Goal: Task Accomplishment & Management: Use online tool/utility

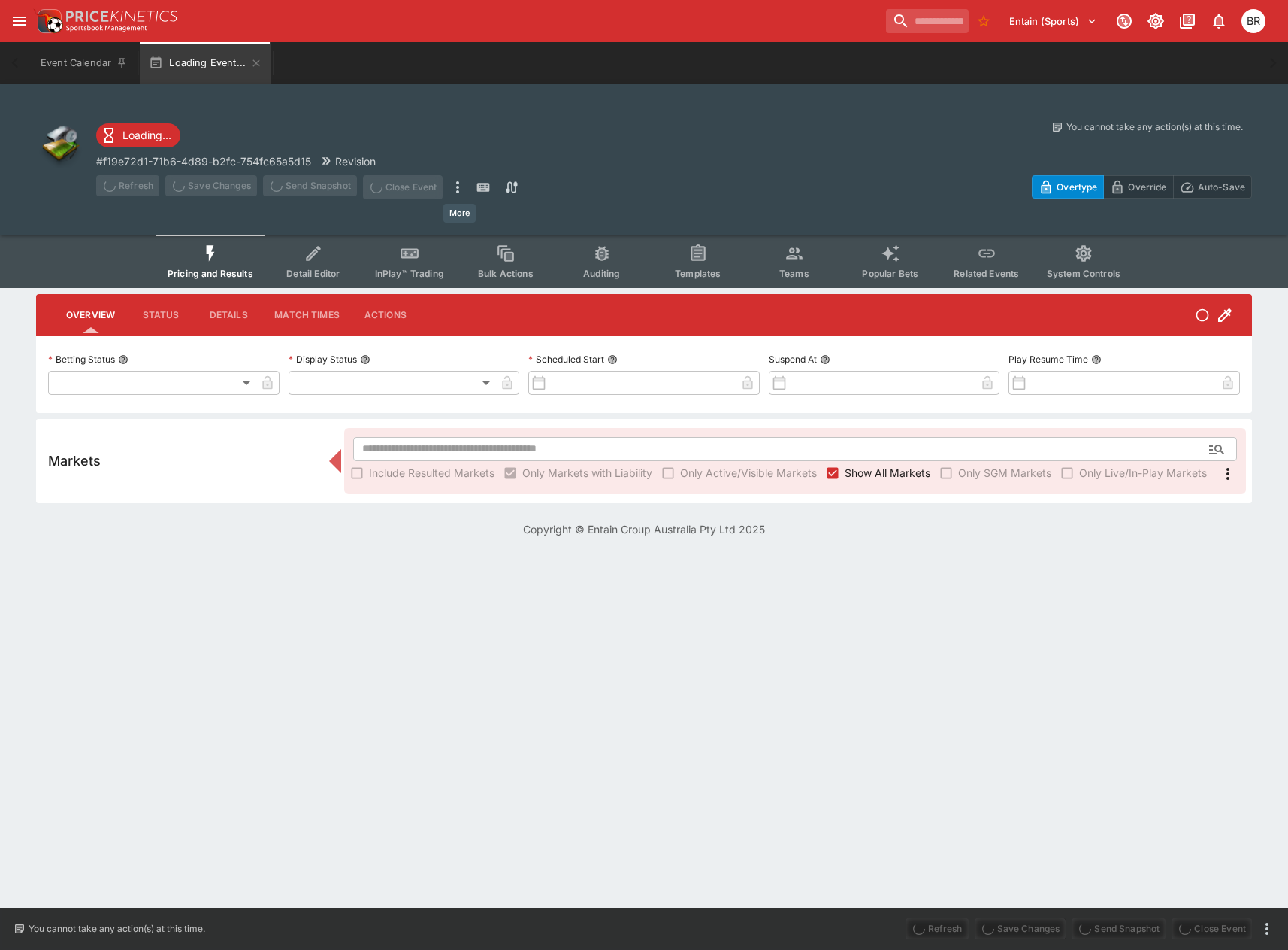
click at [455, 181] on icon "more" at bounding box center [457, 187] width 18 height 18
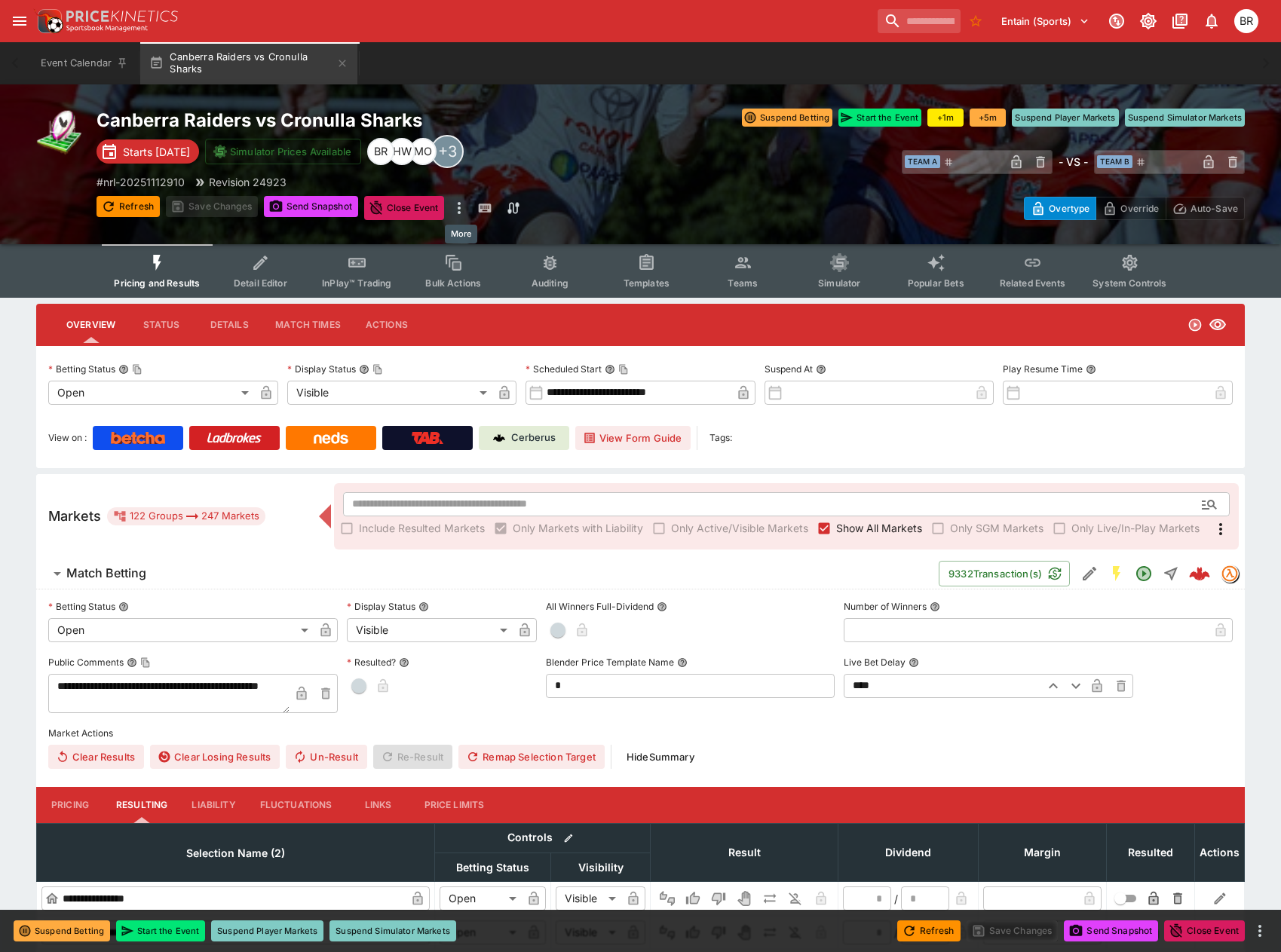
click at [456, 212] on icon "more" at bounding box center [458, 207] width 18 height 18
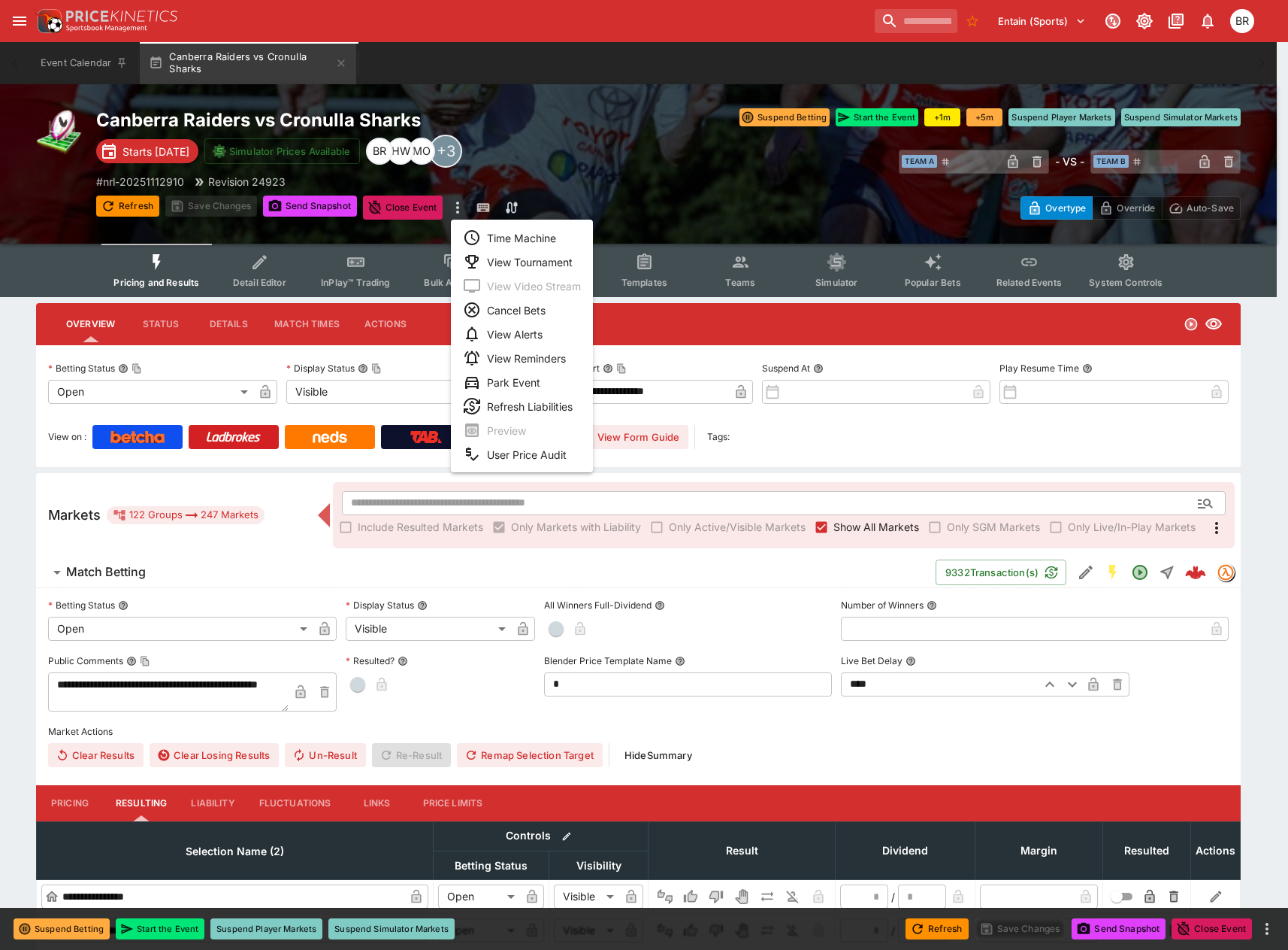
click at [486, 233] on li "Time Machine" at bounding box center [521, 237] width 142 height 24
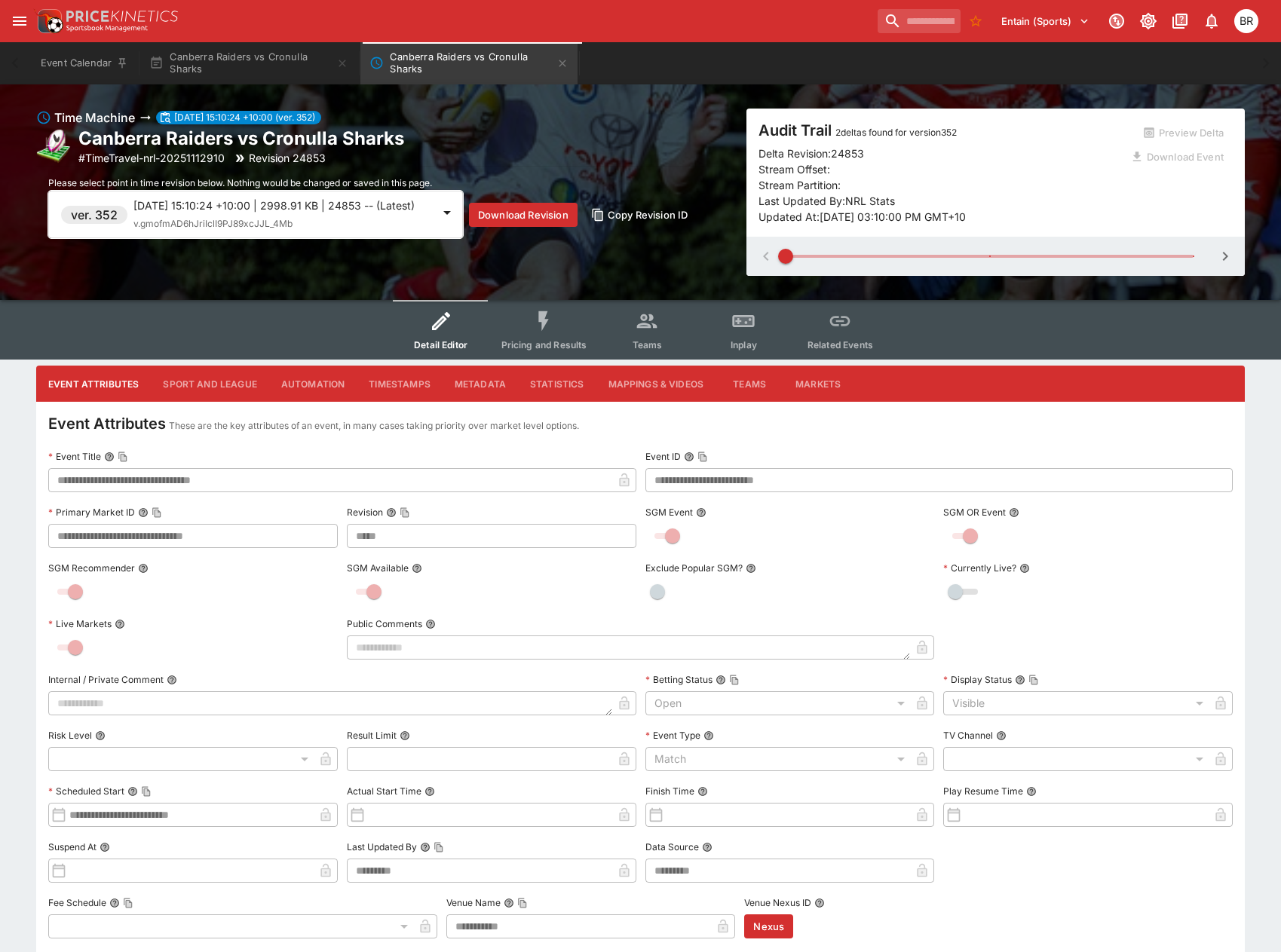
click at [260, 229] on span "v.gmofmAD6hJriIclI9PJ89xcJJL_4Mb" at bounding box center [213, 223] width 159 height 12
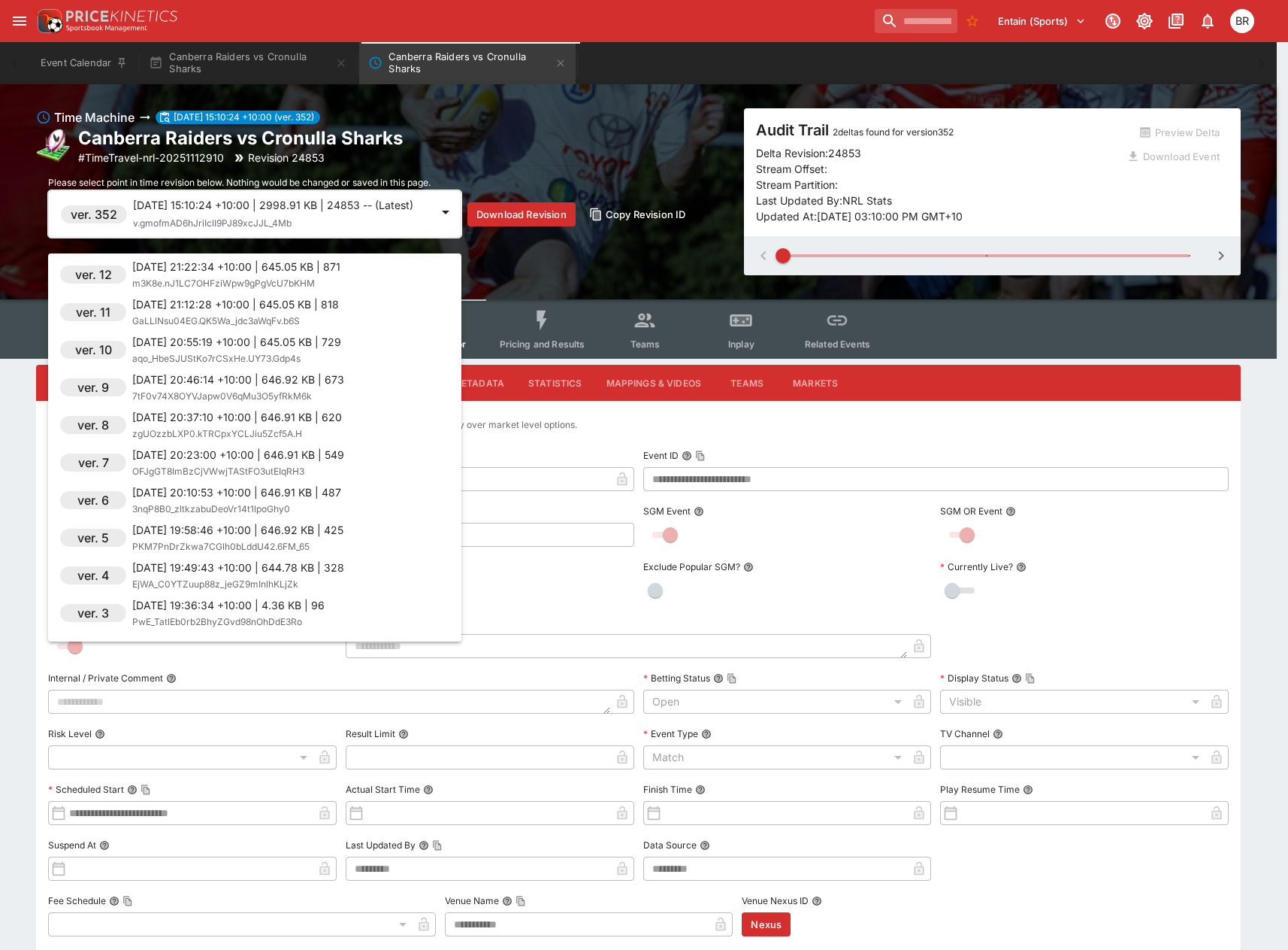
scroll to position [12782, 0]
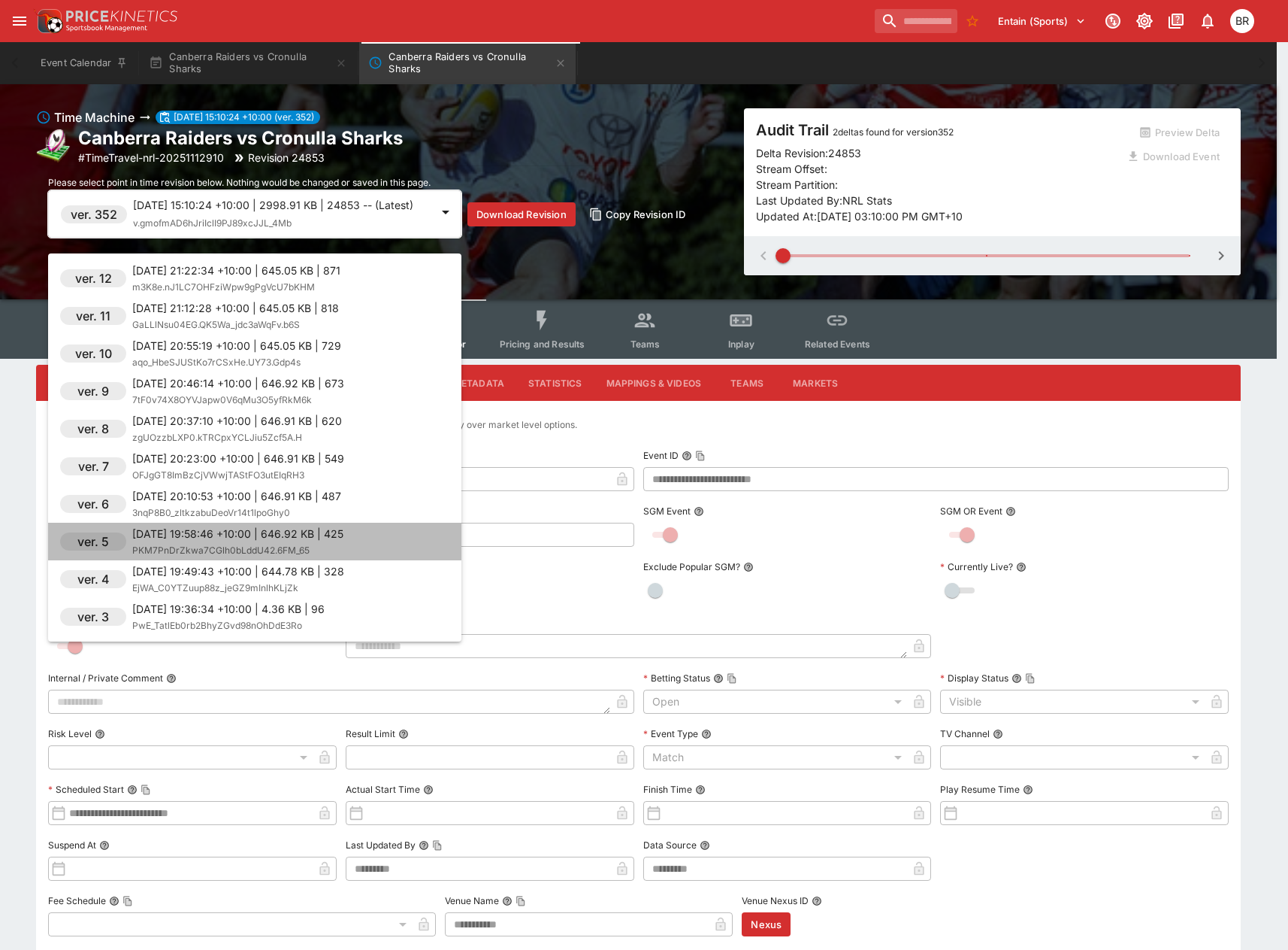
click at [283, 535] on p "[DATE] 19:58:46 +10:00 | 646.92 KB | 425" at bounding box center [238, 533] width 211 height 15
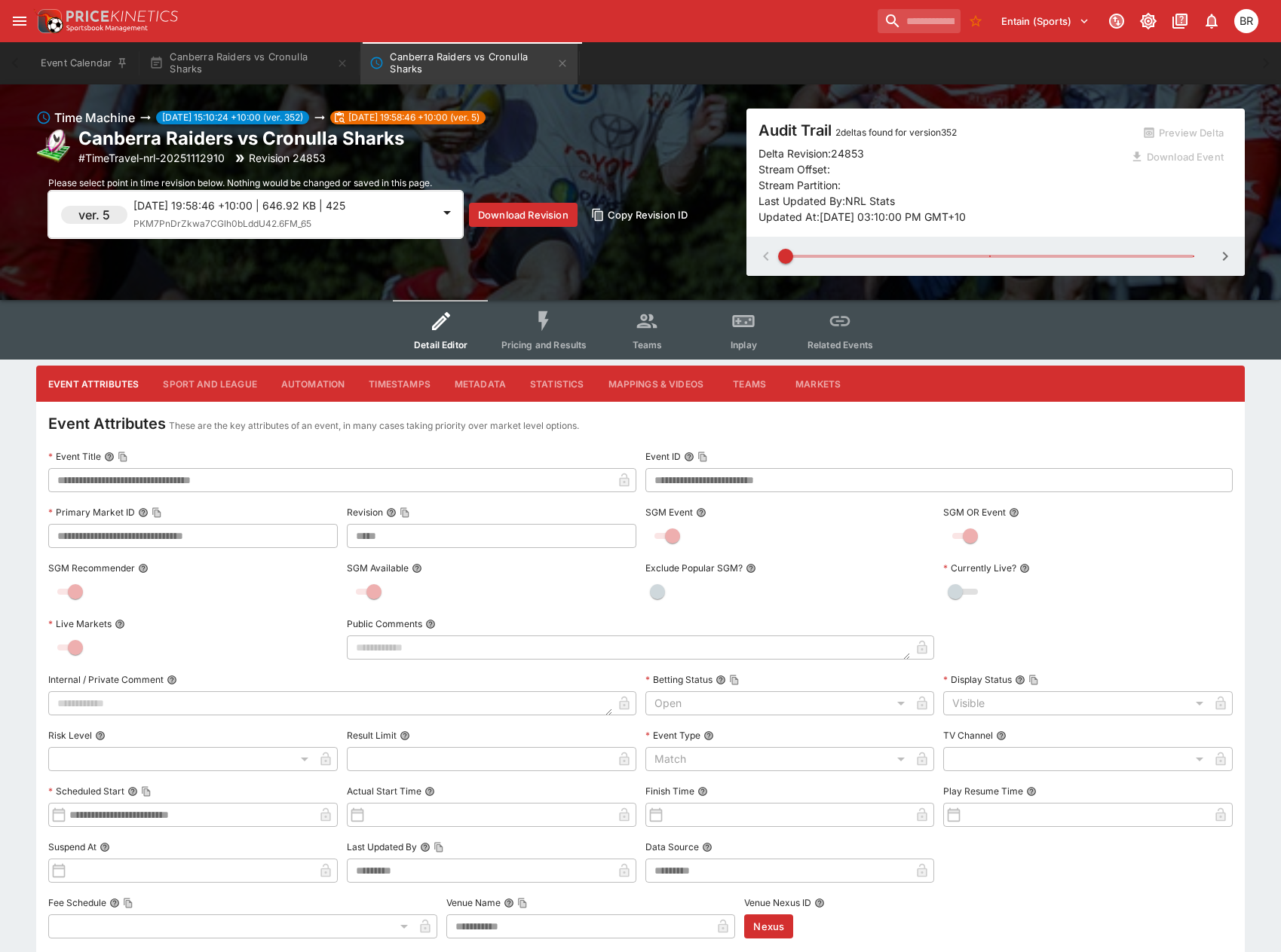
type input "***"
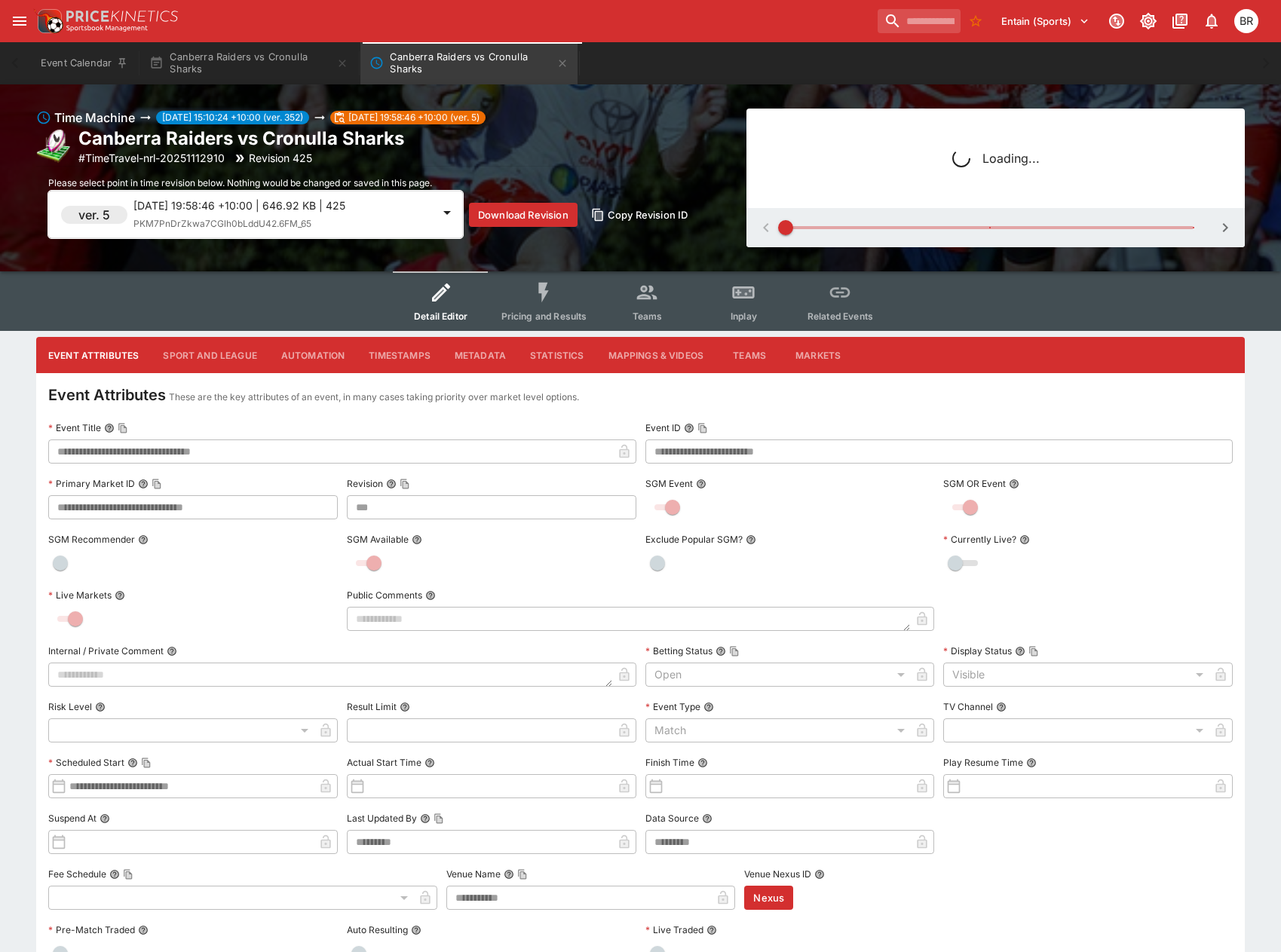
click at [548, 339] on div "**********" at bounding box center [640, 754] width 1281 height 1339
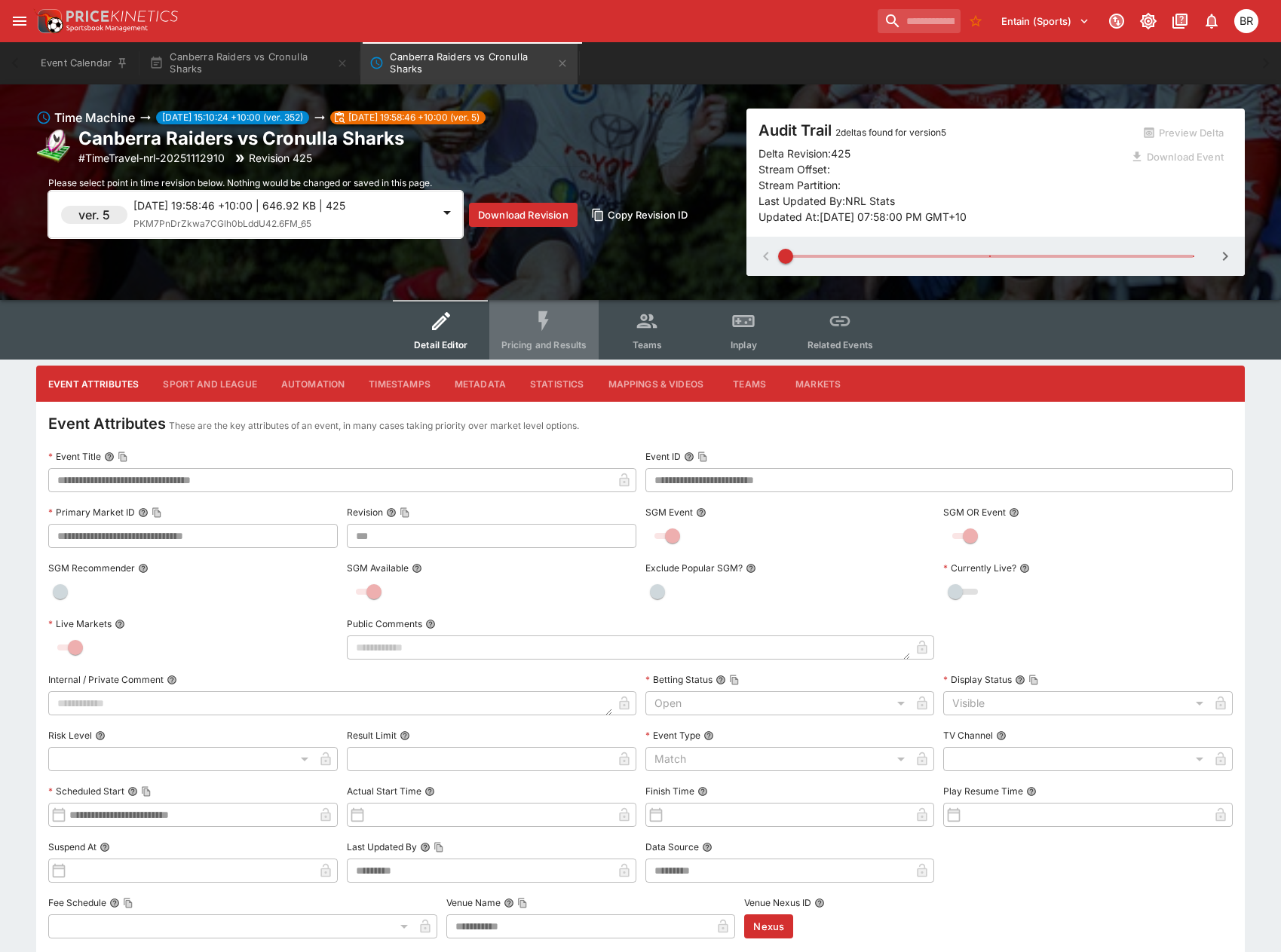
click at [563, 332] on button "Pricing and Results" at bounding box center [545, 329] width 110 height 60
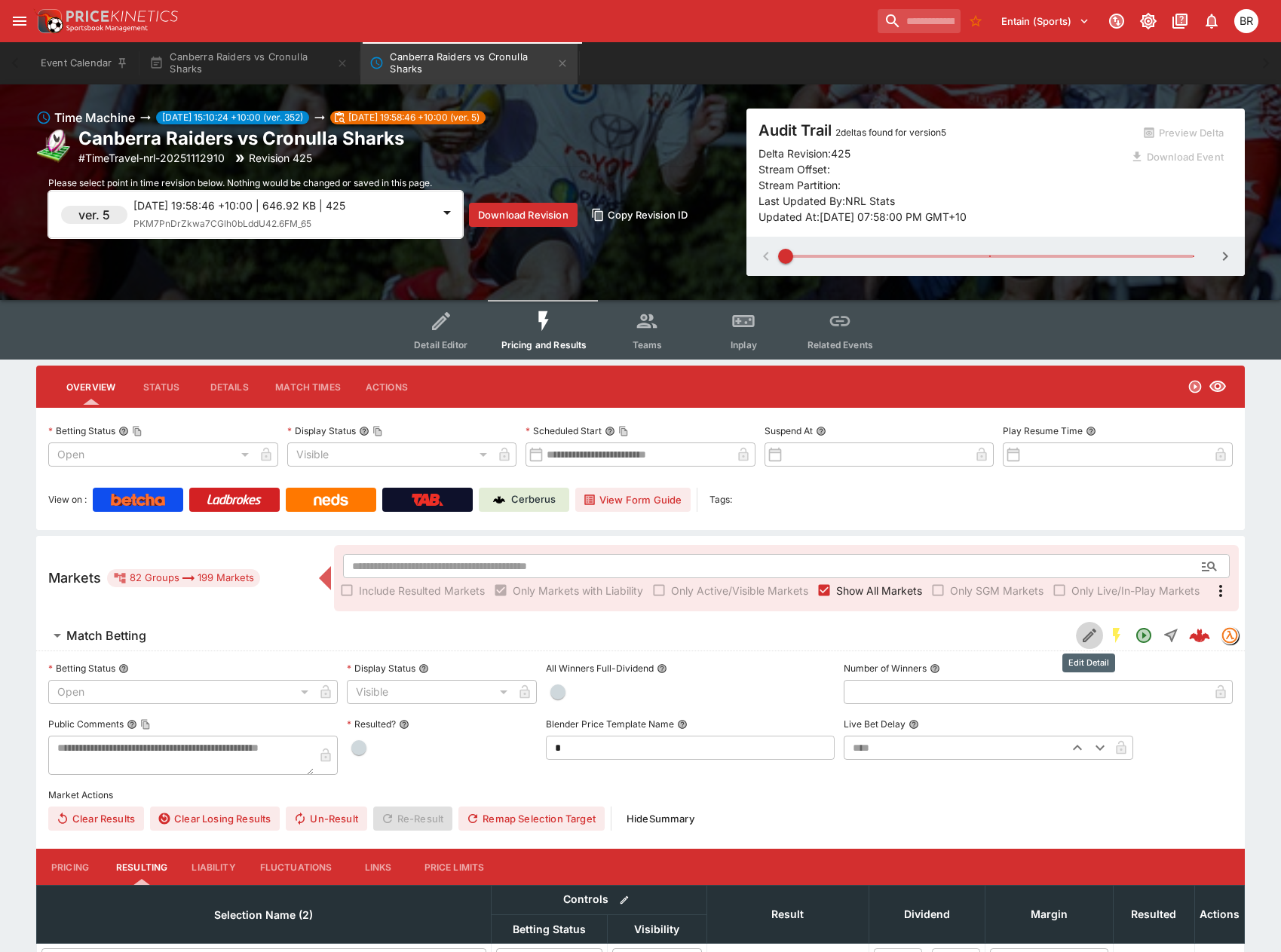
click at [1083, 632] on icon "Edit Detail" at bounding box center [1088, 634] width 18 height 18
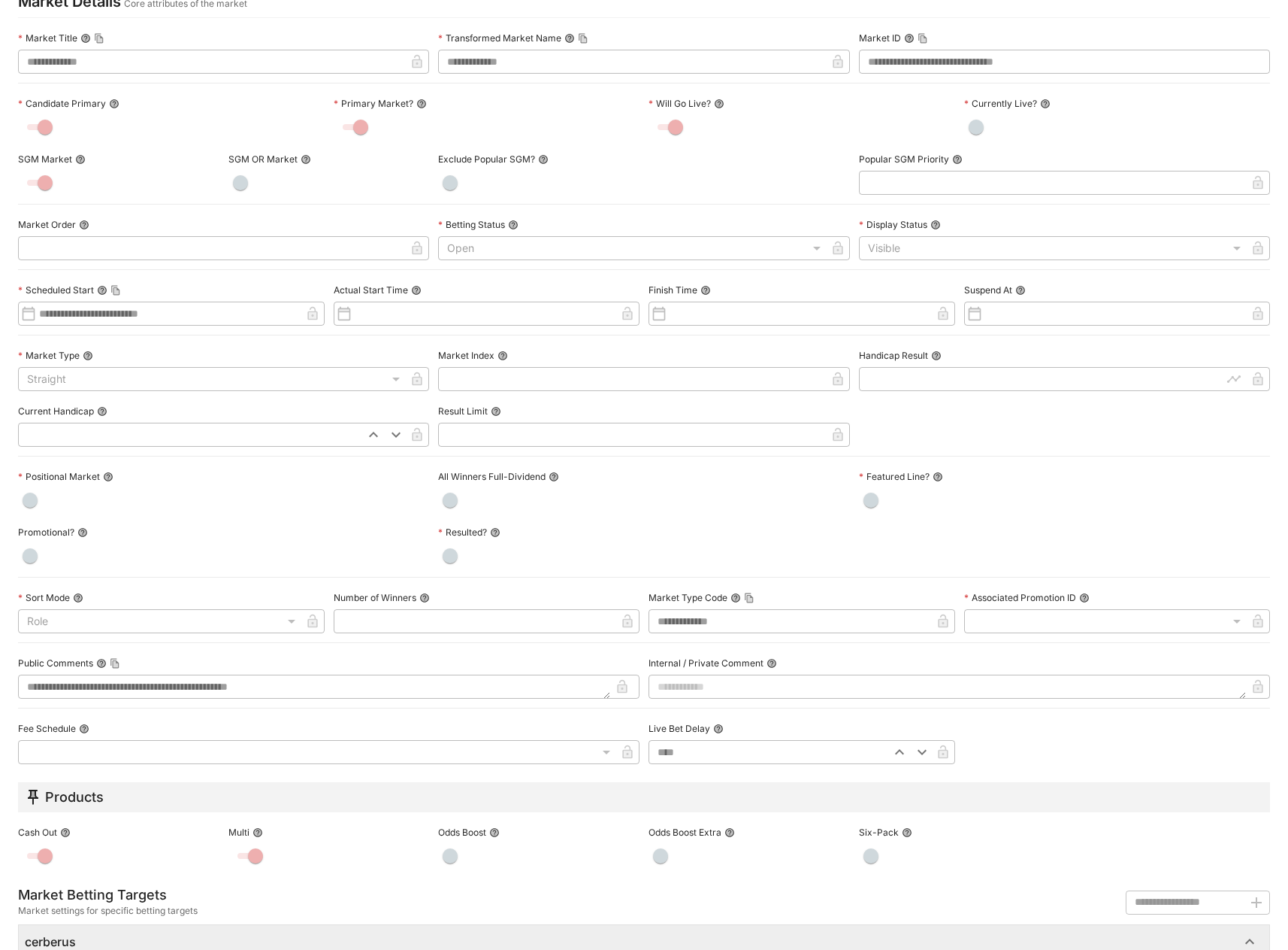
scroll to position [12, 0]
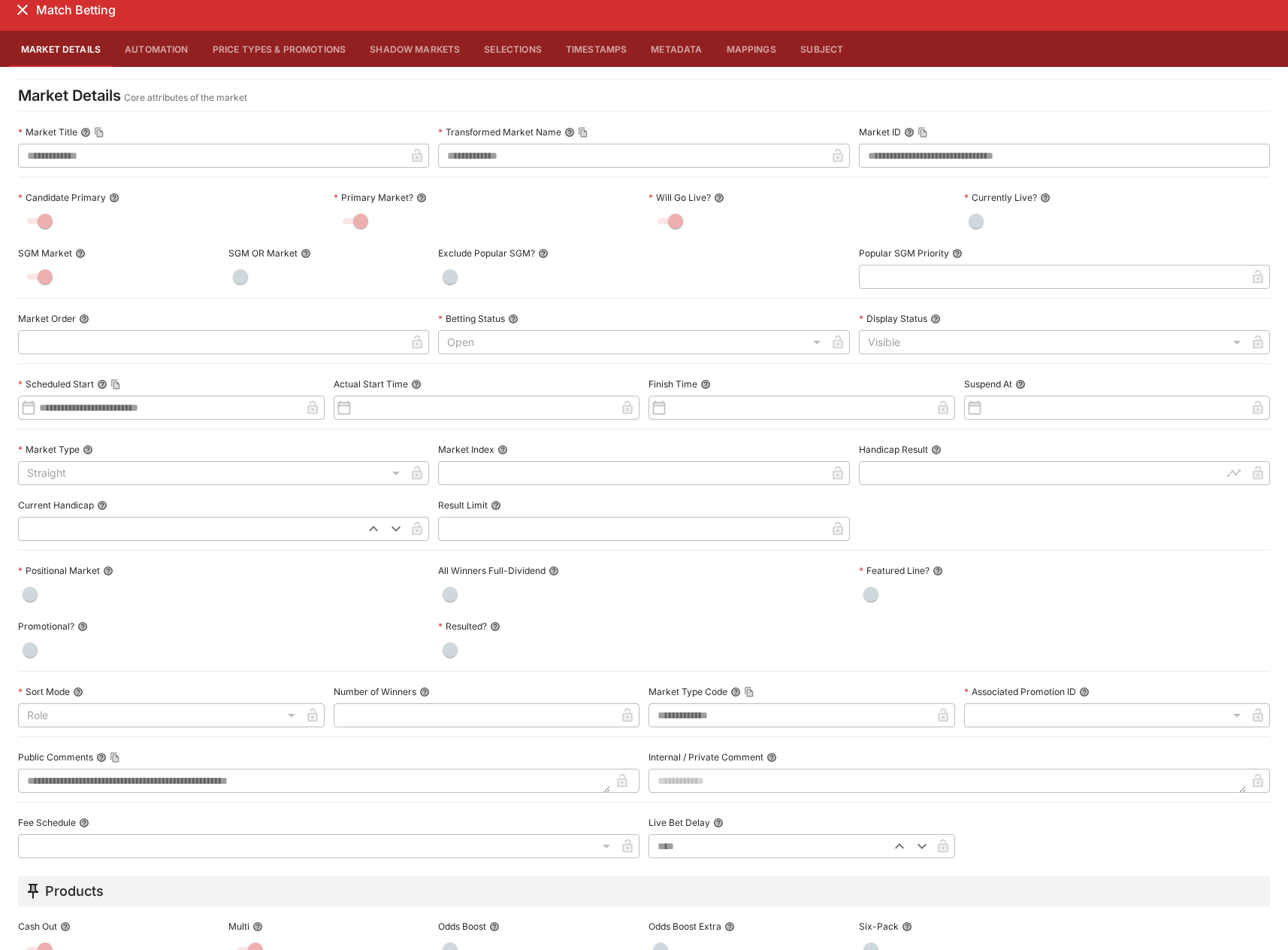
click at [13, 15] on icon "close" at bounding box center [22, 9] width 18 height 18
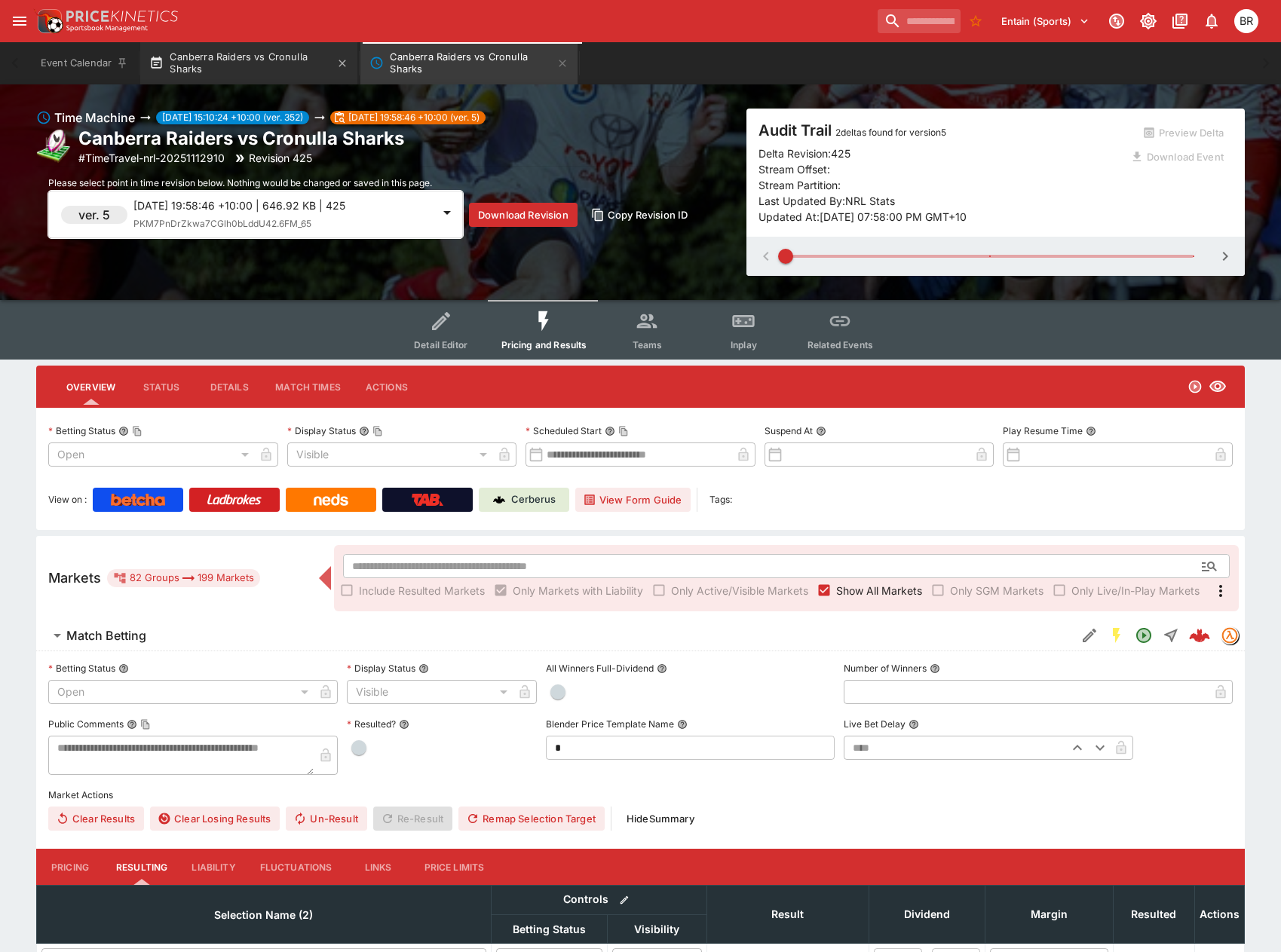
click at [248, 78] on button "Canberra Raiders vs Cronulla Sharks" at bounding box center [248, 63] width 217 height 42
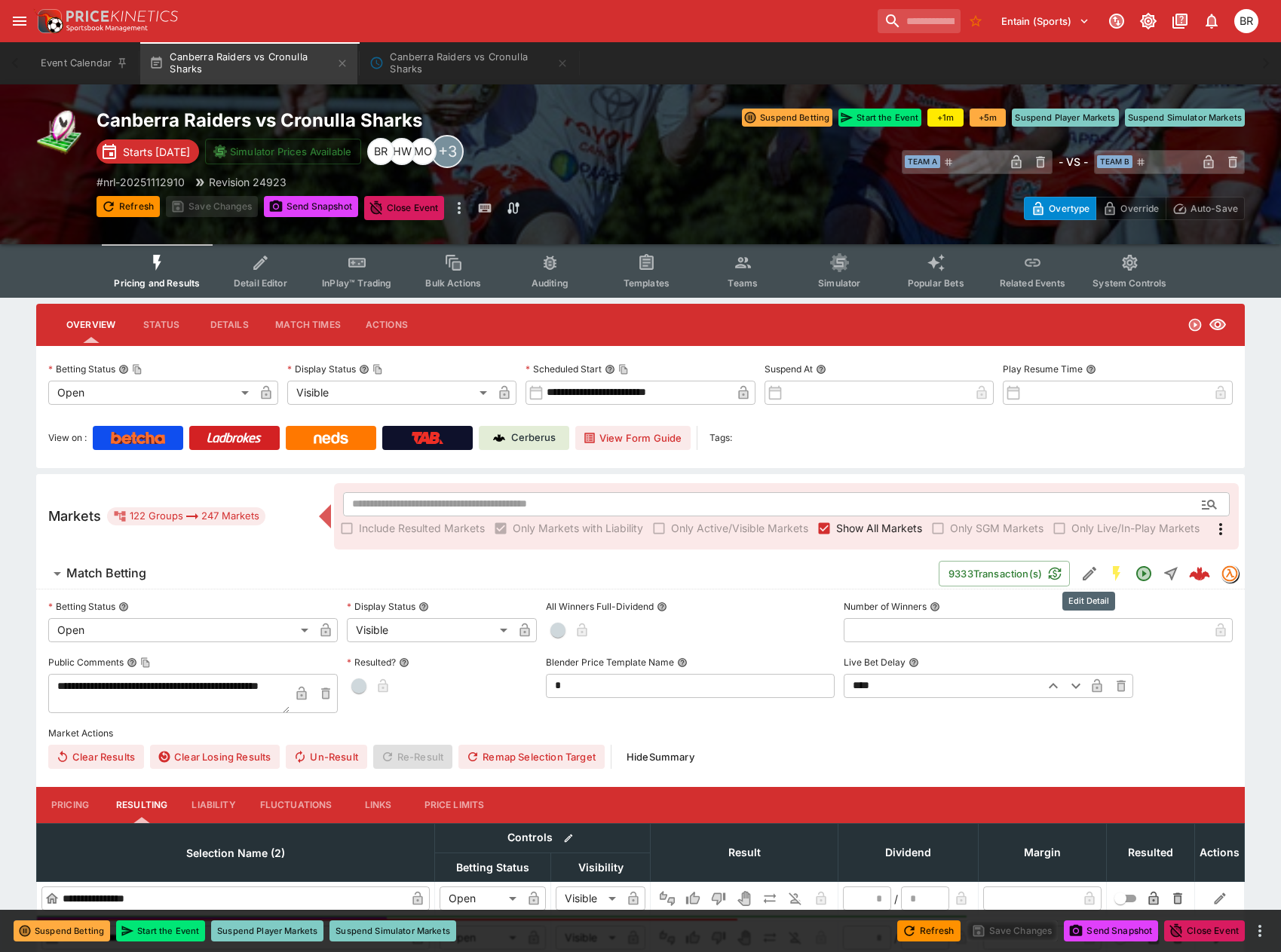
click at [1078, 573] on button "Edit Detail" at bounding box center [1089, 573] width 27 height 27
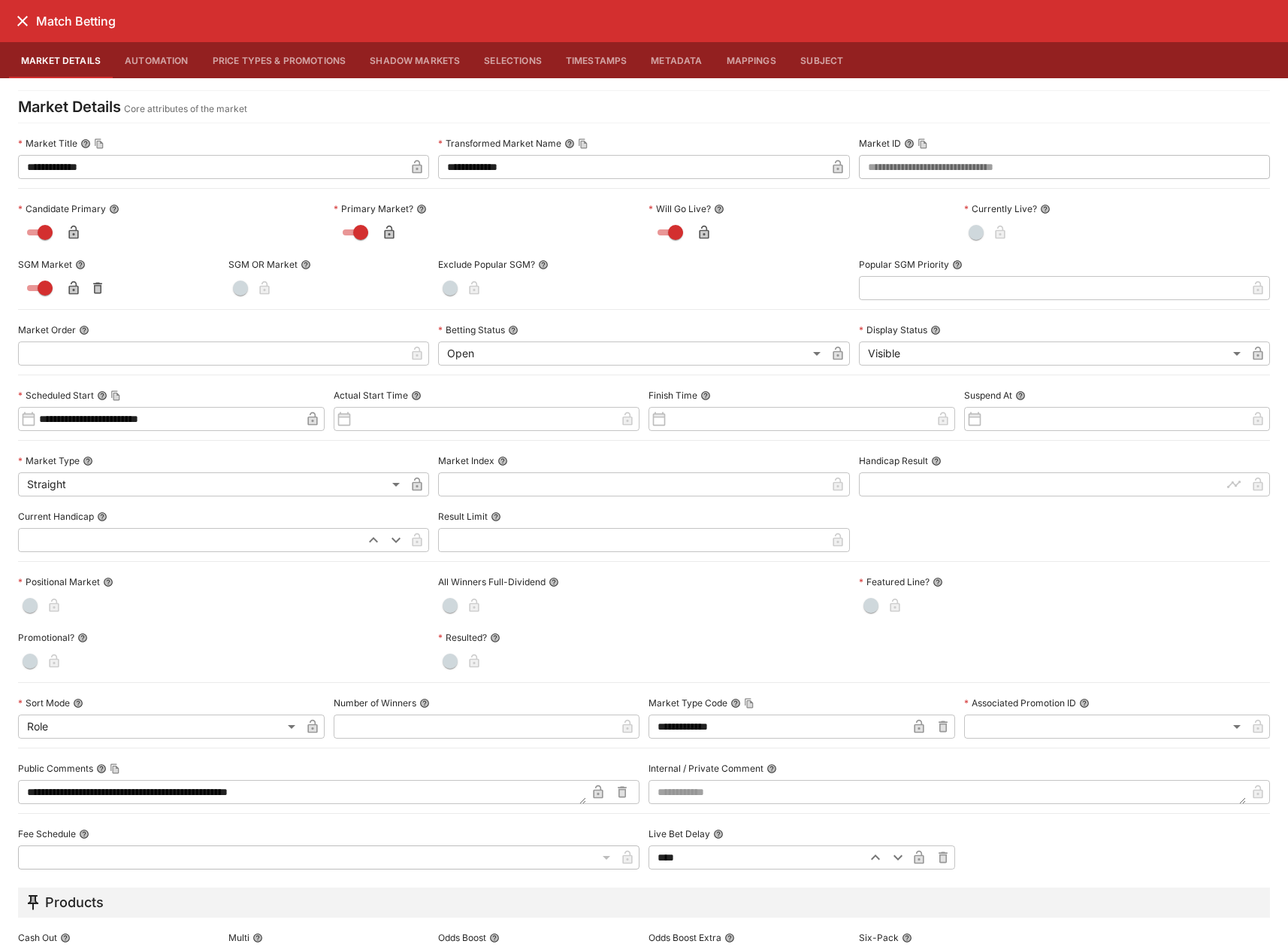
click at [23, 22] on icon "close" at bounding box center [22, 21] width 11 height 11
